Goal: Book appointment/travel/reservation

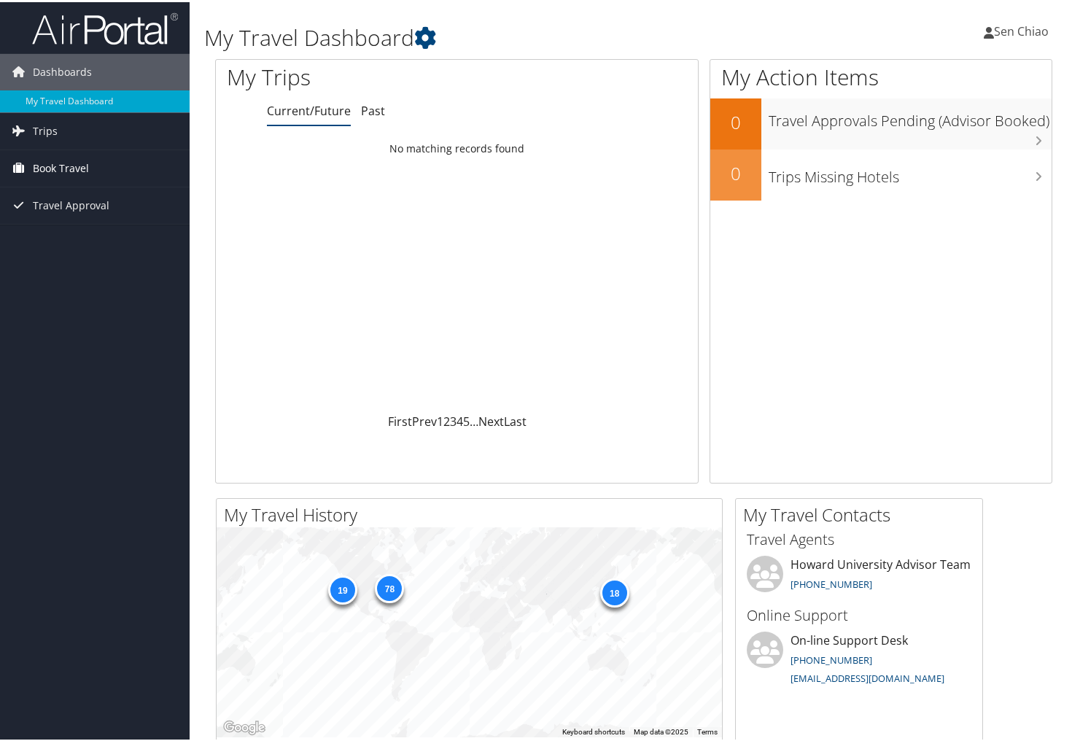
click at [38, 162] on span "Book Travel" at bounding box center [61, 166] width 56 height 36
click at [55, 196] on link "Approval Request (Beta)" at bounding box center [95, 196] width 190 height 22
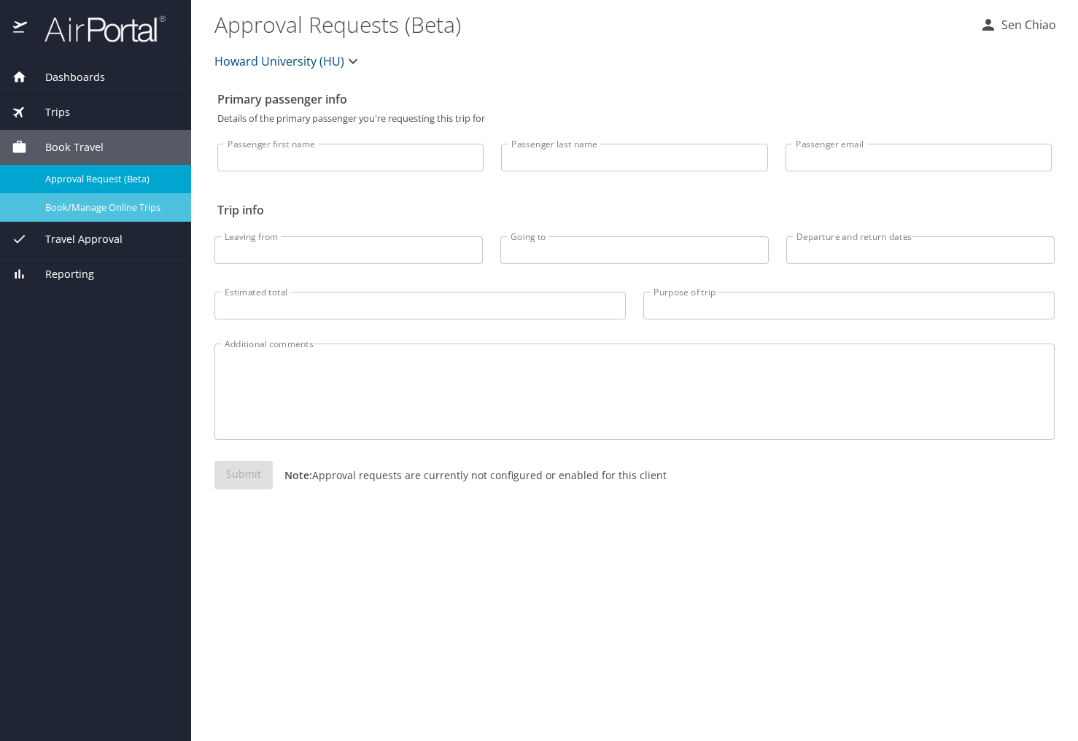
click at [118, 209] on span "Book/Manage Online Trips" at bounding box center [109, 208] width 128 height 14
click at [107, 212] on span "Book/Manage Online Trips" at bounding box center [109, 208] width 128 height 14
